Goal: Transaction & Acquisition: Purchase product/service

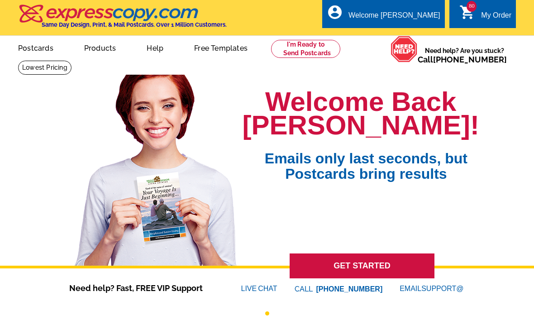
click at [470, 14] on icon "shopping_cart" at bounding box center [467, 12] width 16 height 16
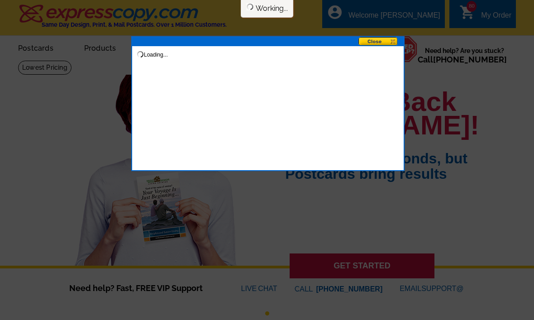
click at [386, 39] on button at bounding box center [380, 42] width 45 height 10
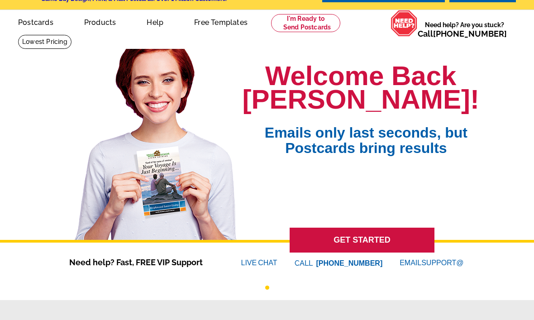
scroll to position [16, 0]
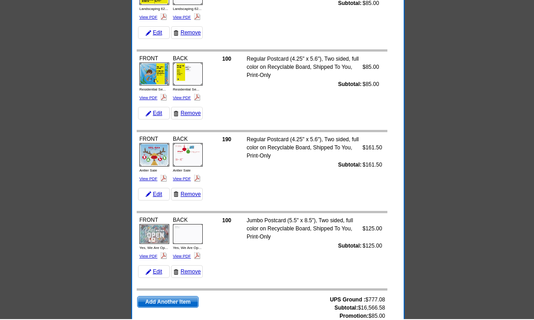
scroll to position [6284, 0]
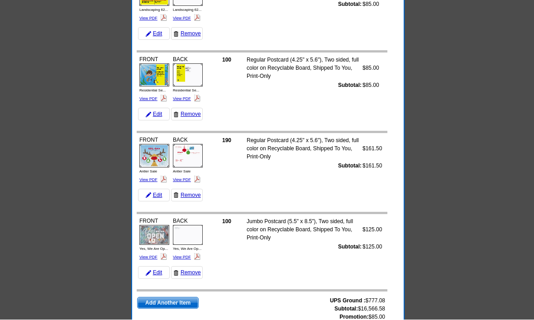
click at [169, 301] on span "Add Another Item" at bounding box center [168, 303] width 61 height 11
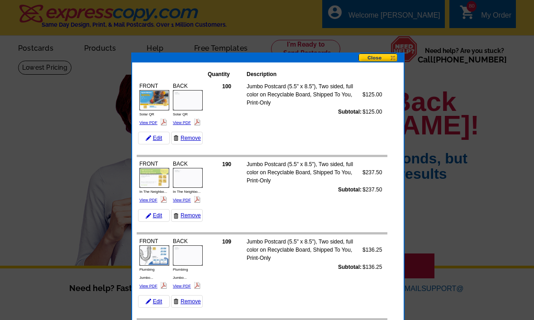
scroll to position [6315, 0]
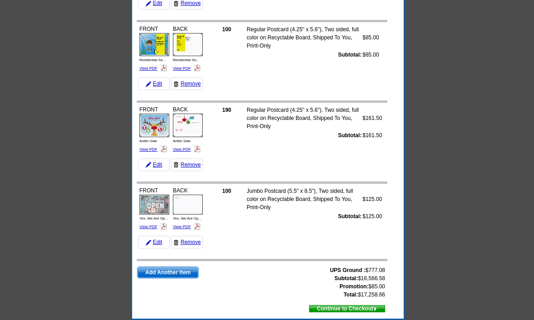
click at [170, 277] on span "Add Another Item" at bounding box center [168, 272] width 61 height 11
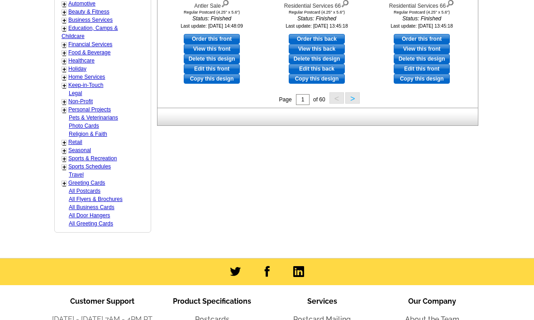
scroll to position [437, 0]
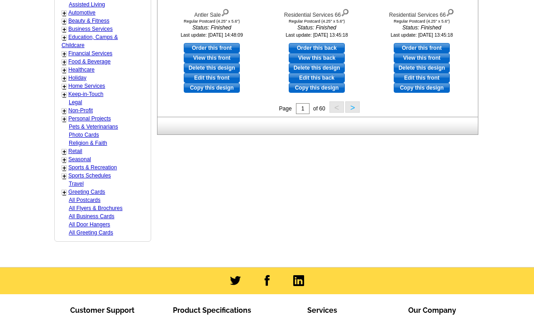
click at [75, 148] on link "Retail" at bounding box center [75, 151] width 14 height 6
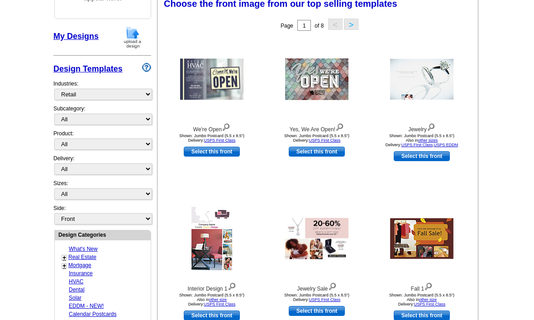
scroll to position [133, 0]
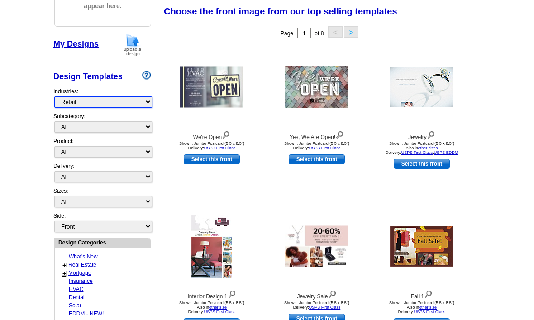
click at [94, 106] on select "What's New Real Estate Mortgage Insurance HVAC Dental Solar EDDM - NEW! Calenda…" at bounding box center [103, 101] width 98 height 11
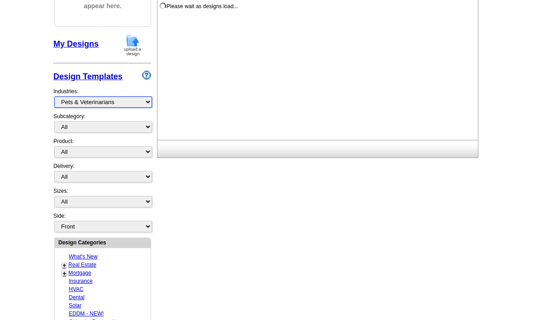
click at [103, 100] on select "What's New Real Estate Mortgage Insurance HVAC Dental Solar EDDM - NEW! Calenda…" at bounding box center [103, 101] width 98 height 11
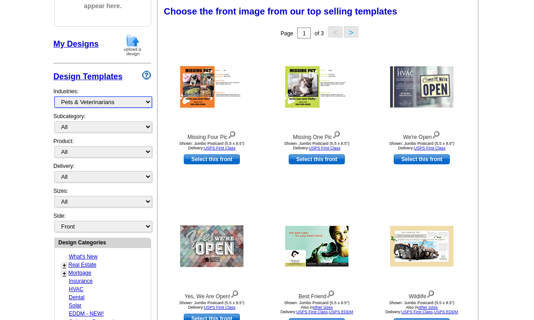
select select "811"
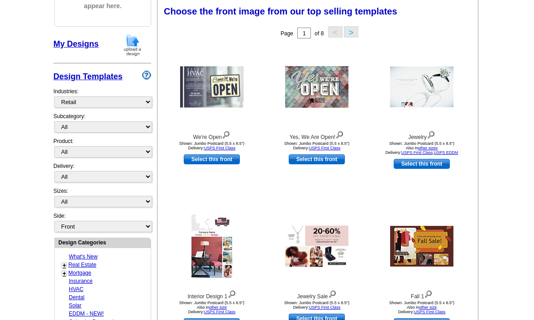
click at [413, 154] on link "USPS First Class" at bounding box center [417, 152] width 32 height 5
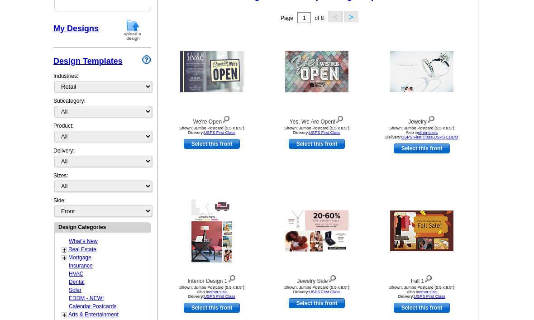
click at [423, 150] on link "Select this front" at bounding box center [422, 148] width 56 height 10
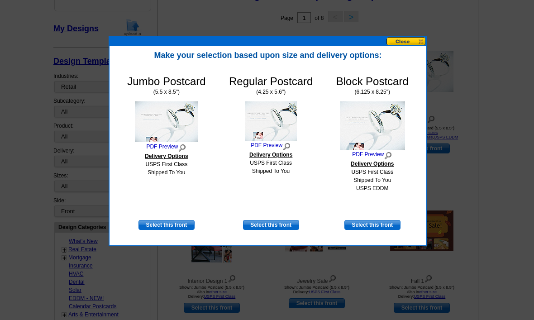
click at [384, 229] on link "Select this front" at bounding box center [372, 225] width 56 height 10
select select "14"
select select "back"
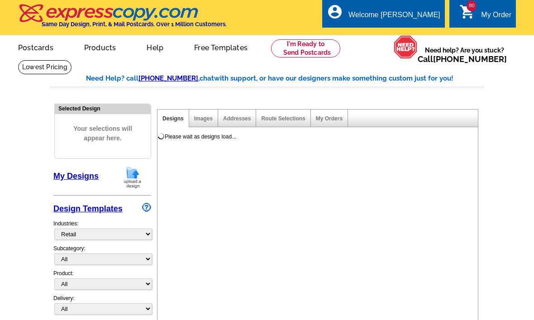
scroll to position [0, 0]
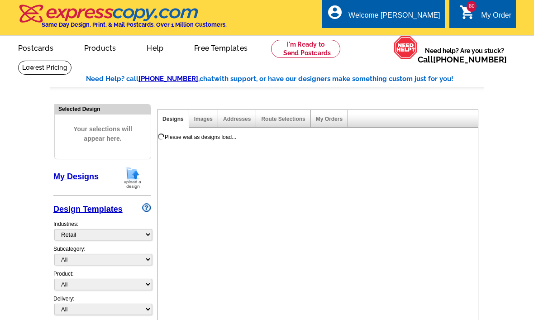
click at [319, 16] on div "local_phone Same Day Design, Print, & Mail Postcards. Over 1 Million Customers.…" at bounding box center [267, 18] width 498 height 34
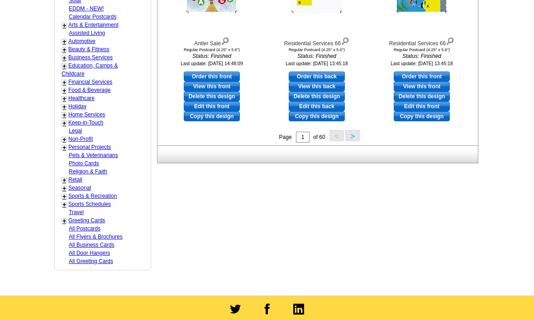
scroll to position [418, 0]
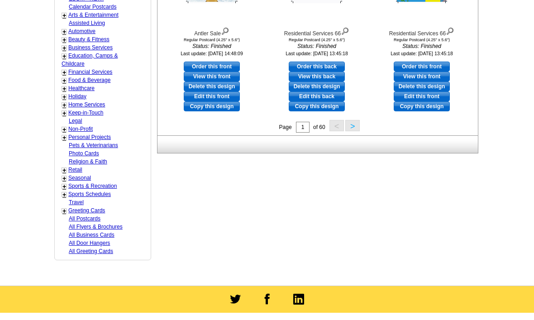
click at [76, 167] on link "Retail" at bounding box center [75, 170] width 14 height 6
select select "811"
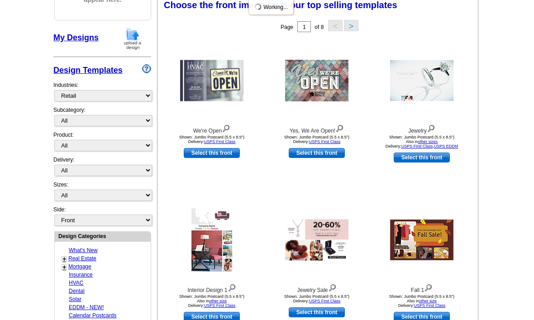
scroll to position [133, 0]
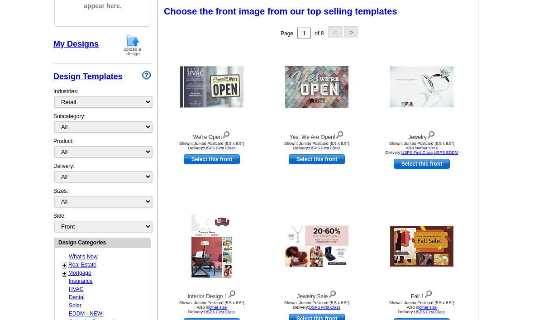
click at [417, 160] on link "Select this front" at bounding box center [422, 164] width 56 height 10
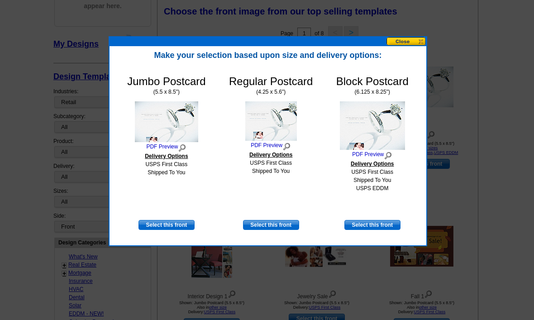
click at [272, 224] on link "Select this front" at bounding box center [271, 225] width 56 height 10
select select "1"
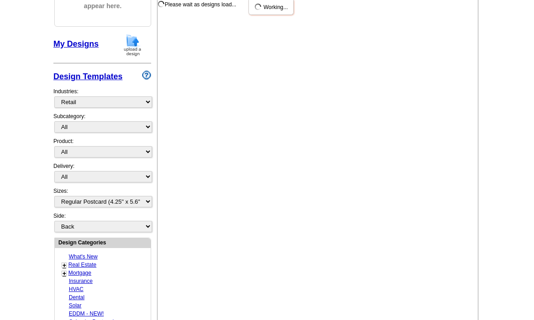
scroll to position [0, 0]
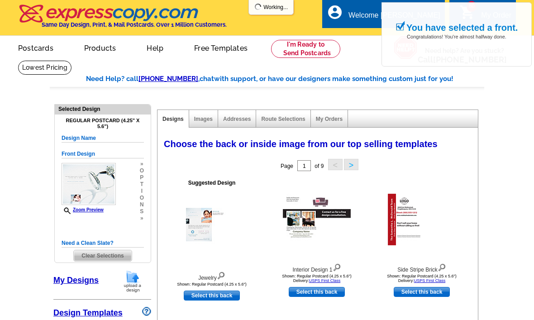
click at [210, 291] on link "Select this back" at bounding box center [212, 296] width 56 height 10
select select "front"
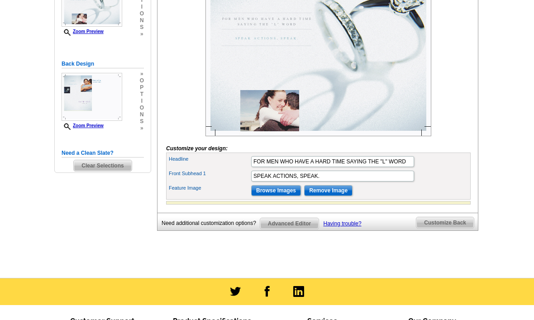
scroll to position [195, 0]
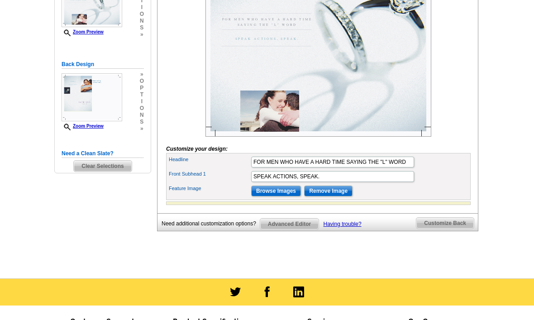
click at [279, 196] on input "Browse Images" at bounding box center [276, 191] width 50 height 11
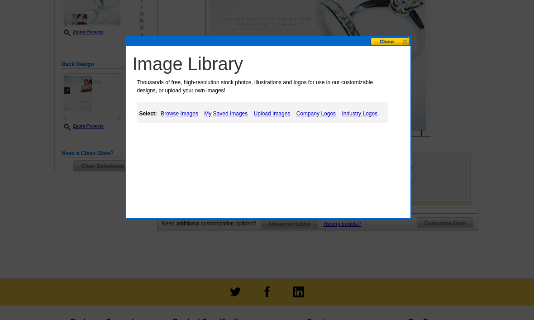
click at [274, 114] on link "Upload Images" at bounding box center [272, 113] width 41 height 11
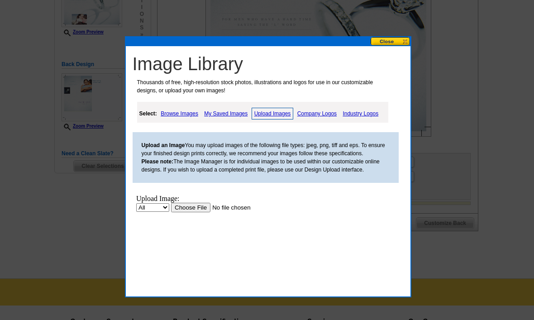
scroll to position [0, 0]
click at [224, 114] on link "My Saved Images" at bounding box center [226, 113] width 48 height 11
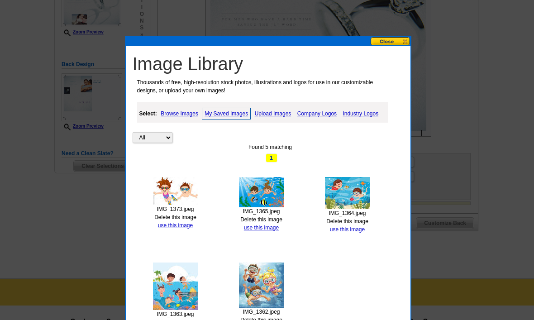
click at [174, 227] on link "use this image" at bounding box center [175, 225] width 35 height 6
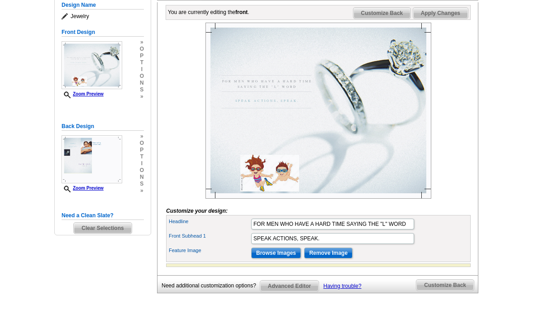
scroll to position [143, 0]
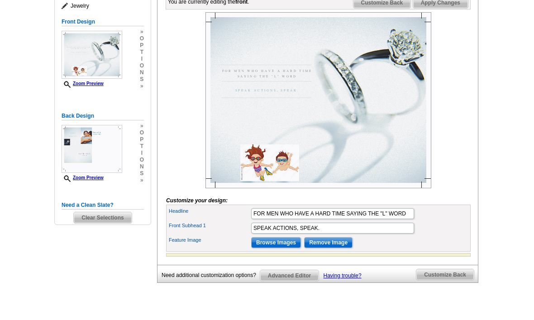
click at [395, 8] on span "Customize Back" at bounding box center [381, 2] width 57 height 11
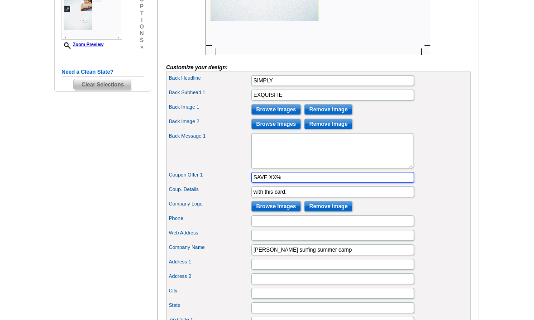
click at [285, 183] on input "SAVE XX%" at bounding box center [332, 177] width 163 height 11
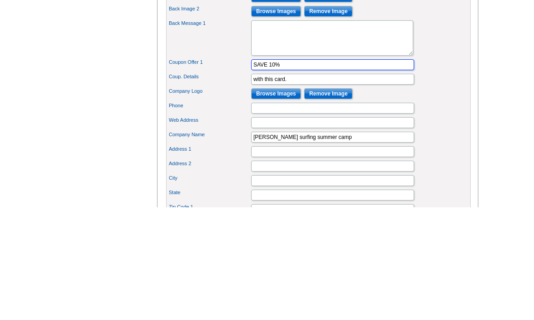
type input "SAVE 10%"
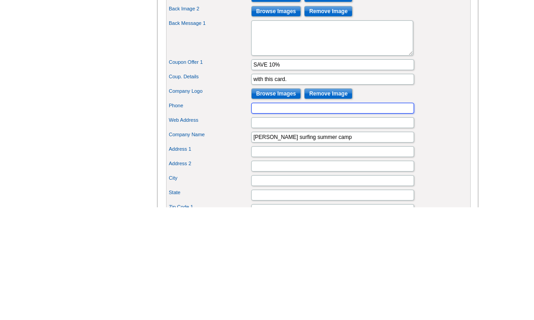
click at [343, 216] on input "Phone" at bounding box center [332, 221] width 163 height 11
type input "3203709577"
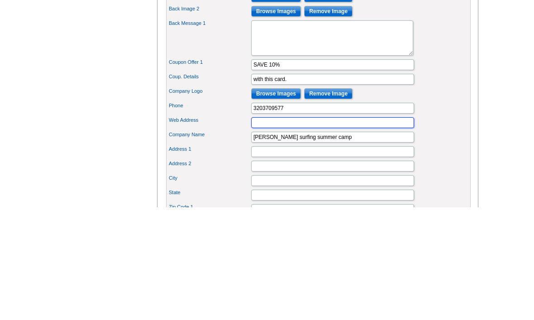
click at [346, 230] on input "Web Address" at bounding box center [332, 235] width 163 height 11
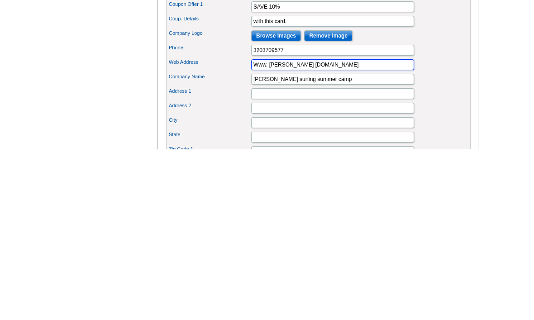
type input "Www. [PERSON_NAME] [DOMAIN_NAME]"
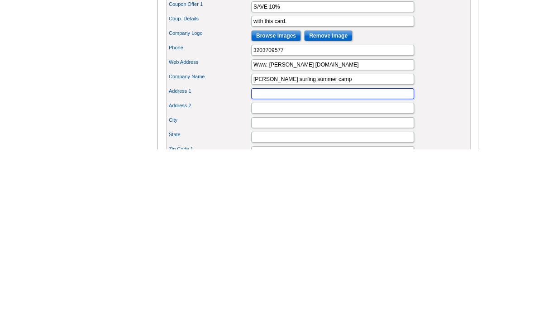
click at [391, 259] on input "Address 1" at bounding box center [332, 264] width 163 height 11
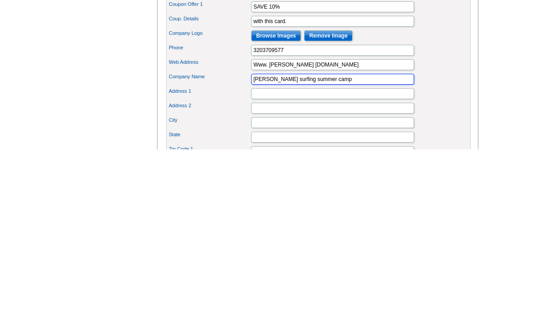
click at [385, 245] on input "[PERSON_NAME] surfing summer camp" at bounding box center [332, 250] width 163 height 11
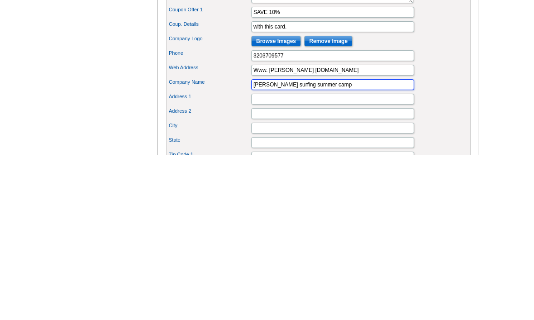
click at [368, 245] on input "[PERSON_NAME] surfing summer camp" at bounding box center [332, 250] width 163 height 11
type input "[PERSON_NAME] jewelry store"
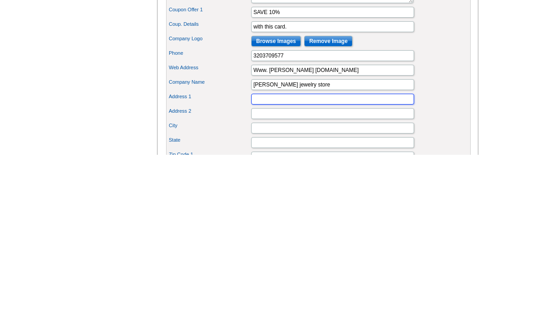
click at [374, 259] on input "Address 1" at bounding box center [332, 264] width 163 height 11
type input "[STREET_ADDRESS]"
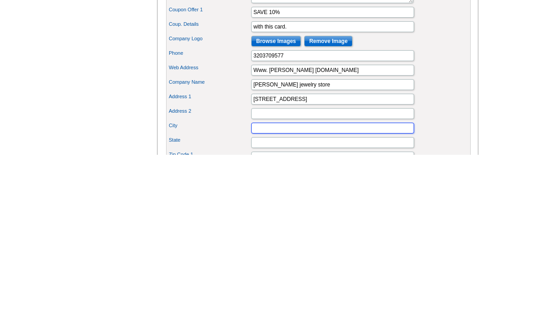
type input "Saint Cloud"
type input "MN"
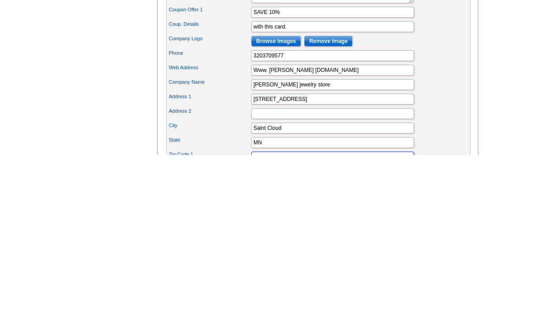
type input "56301"
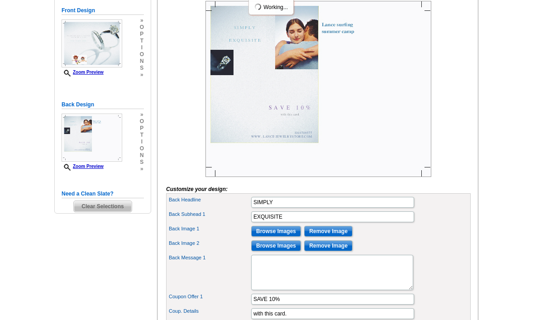
scroll to position [148, 0]
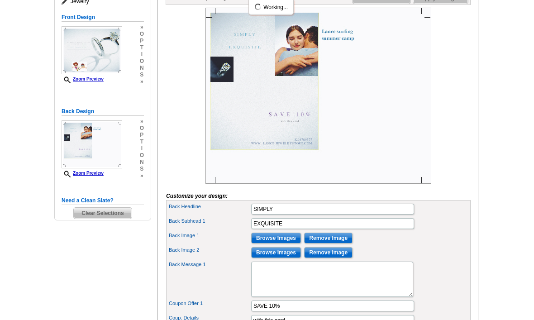
click at [461, 82] on div at bounding box center [318, 96] width 305 height 176
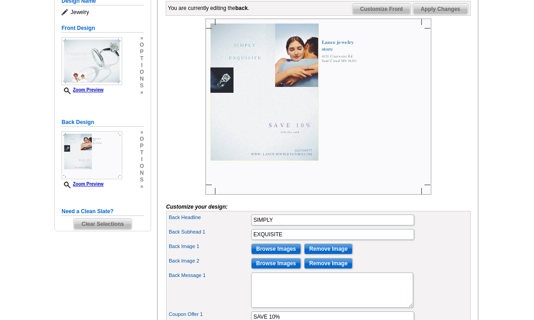
scroll to position [137, 0]
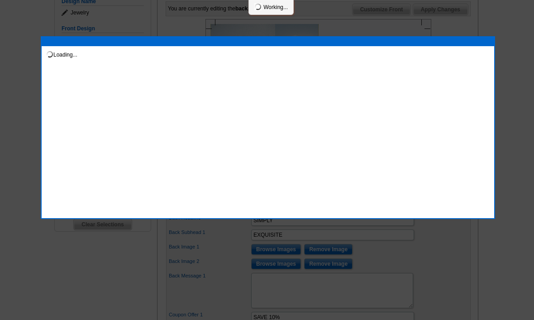
click at [439, 7] on div at bounding box center [267, 91] width 534 height 457
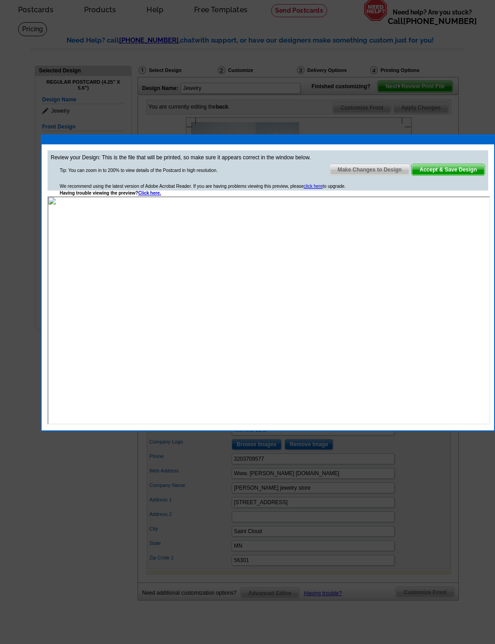
scroll to position [0, 0]
